Goal: Task Accomplishment & Management: Manage account settings

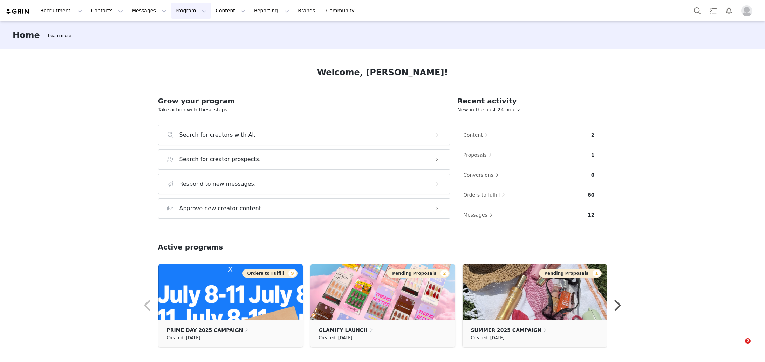
click at [181, 11] on button "Program Program" at bounding box center [191, 11] width 40 height 16
click at [189, 30] on p "Activations" at bounding box center [179, 30] width 27 height 7
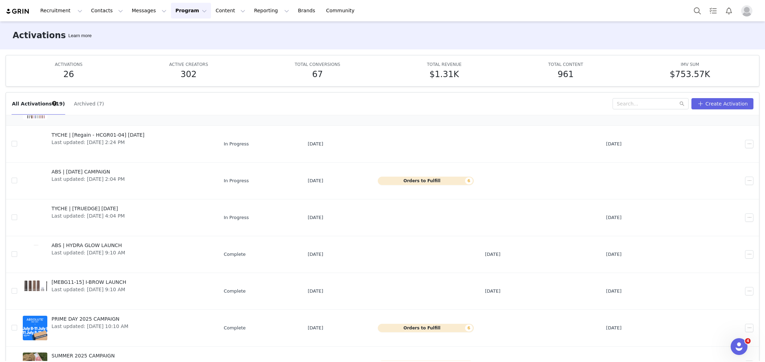
scroll to position [118, 0]
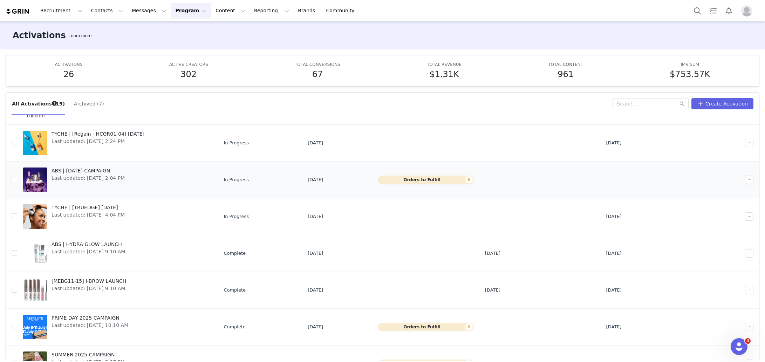
click at [450, 183] on button "Orders to Fulfill 6" at bounding box center [426, 180] width 96 height 8
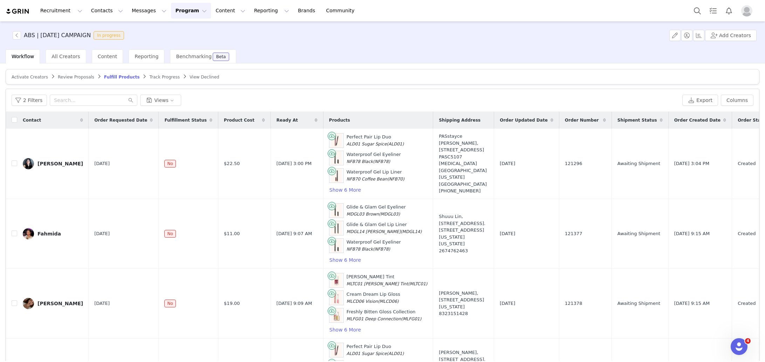
drag, startPoint x: 177, startPoint y: 15, endPoint x: 183, endPoint y: 30, distance: 16.8
click at [177, 15] on button "Program Program" at bounding box center [191, 11] width 40 height 16
click at [184, 33] on p "Activations" at bounding box center [179, 30] width 27 height 7
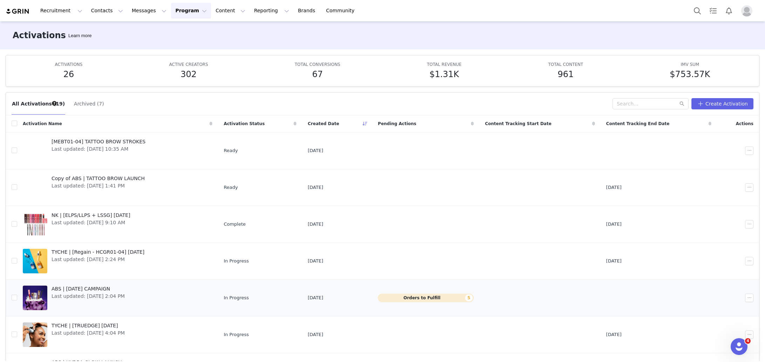
click at [410, 294] on button "Orders to Fulfill 5" at bounding box center [426, 298] width 96 height 8
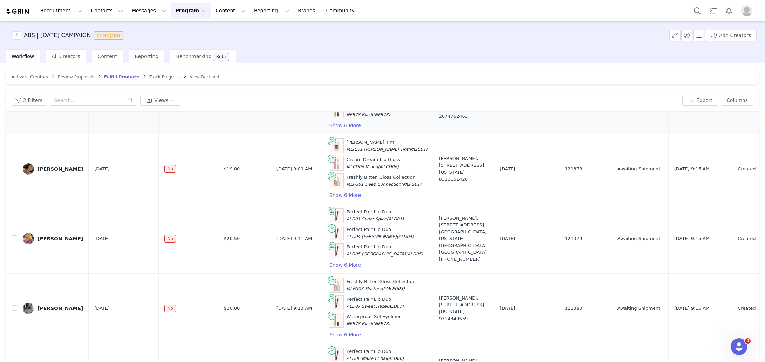
scroll to position [114, 0]
